Goal: Find specific page/section: Find specific page/section

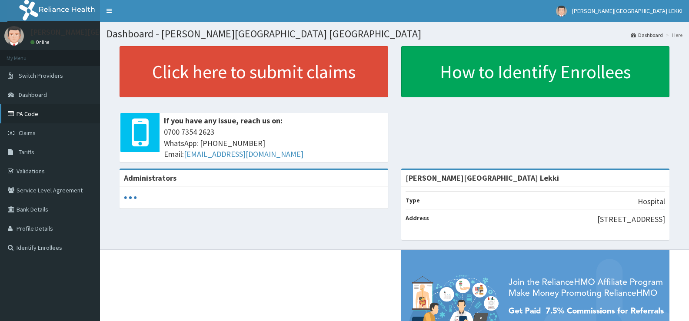
click at [41, 113] on link "PA Code" at bounding box center [50, 113] width 100 height 19
click at [23, 112] on link "PA Code" at bounding box center [50, 113] width 100 height 19
click at [8, 108] on link "PA Code" at bounding box center [50, 113] width 100 height 19
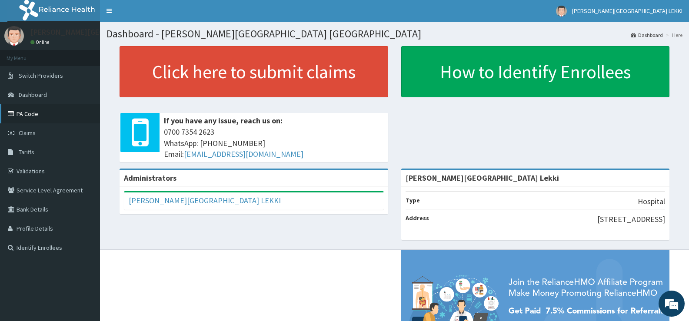
click at [43, 114] on link "PA Code" at bounding box center [50, 113] width 100 height 19
